Goal: Information Seeking & Learning: Find specific fact

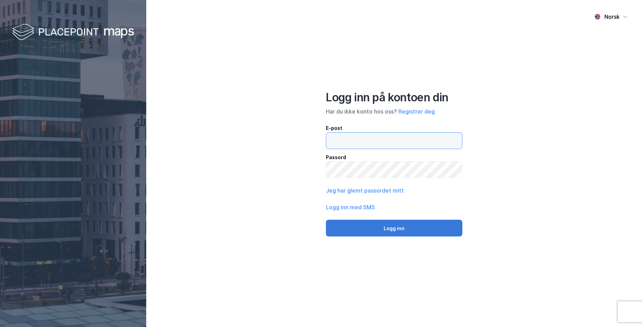
type input "[EMAIL_ADDRESS][DOMAIN_NAME]"
click at [384, 227] on button "Logg inn" at bounding box center [394, 228] width 137 height 17
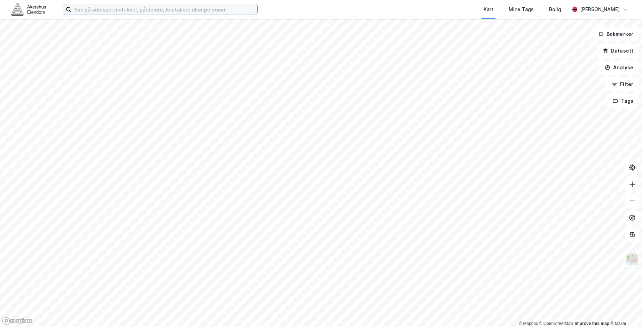
click at [206, 8] on input at bounding box center [164, 9] width 186 height 10
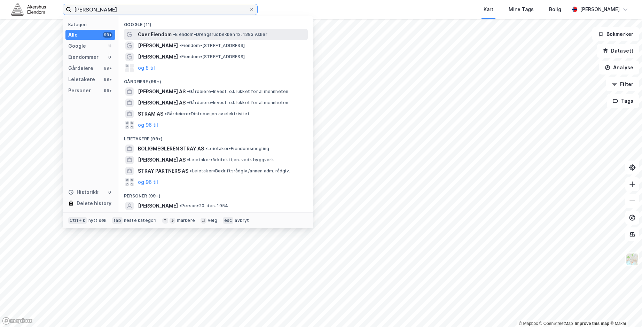
type input "[PERSON_NAME]"
click at [159, 35] on span "Oxer Eiendom" at bounding box center [155, 34] width 34 height 8
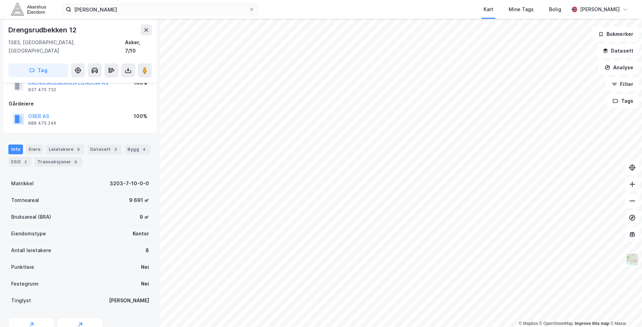
scroll to position [35, 0]
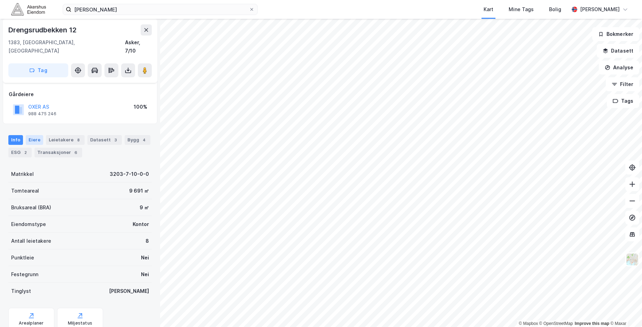
click at [31, 135] on div "Eiere" at bounding box center [34, 140] width 17 height 10
